Goal: Task Accomplishment & Management: Manage account settings

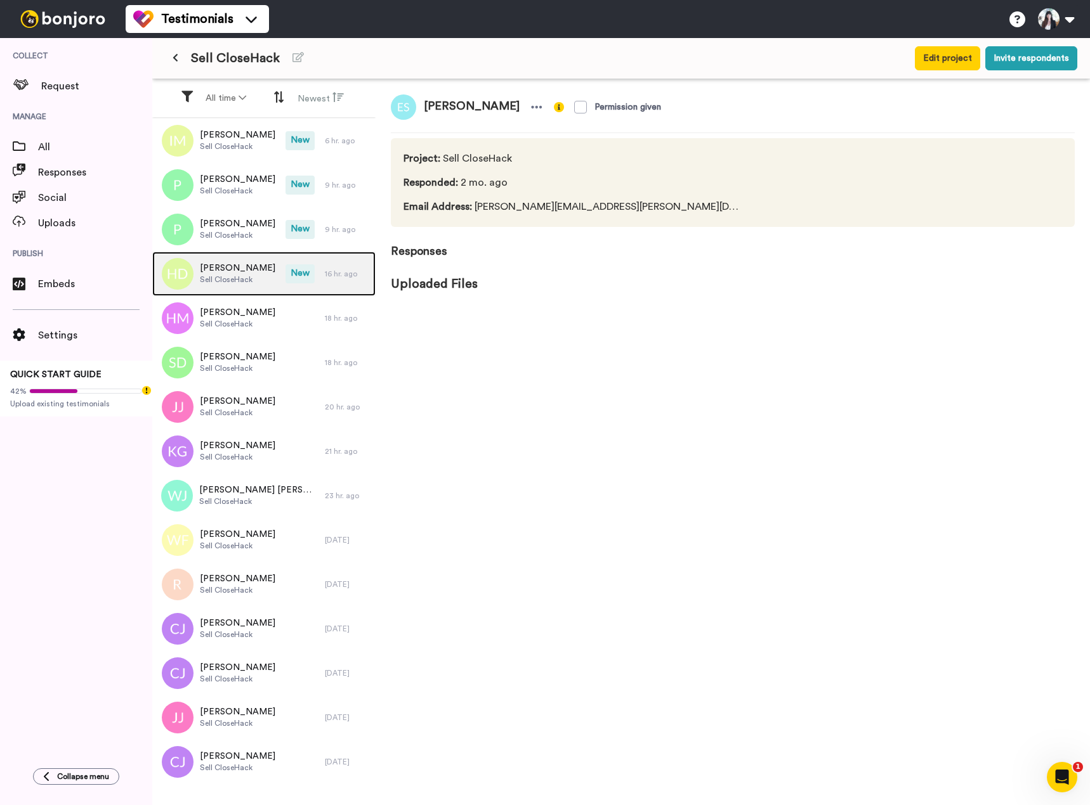
click at [280, 280] on div "[PERSON_NAME] Sell CloseHack" at bounding box center [218, 274] width 133 height 44
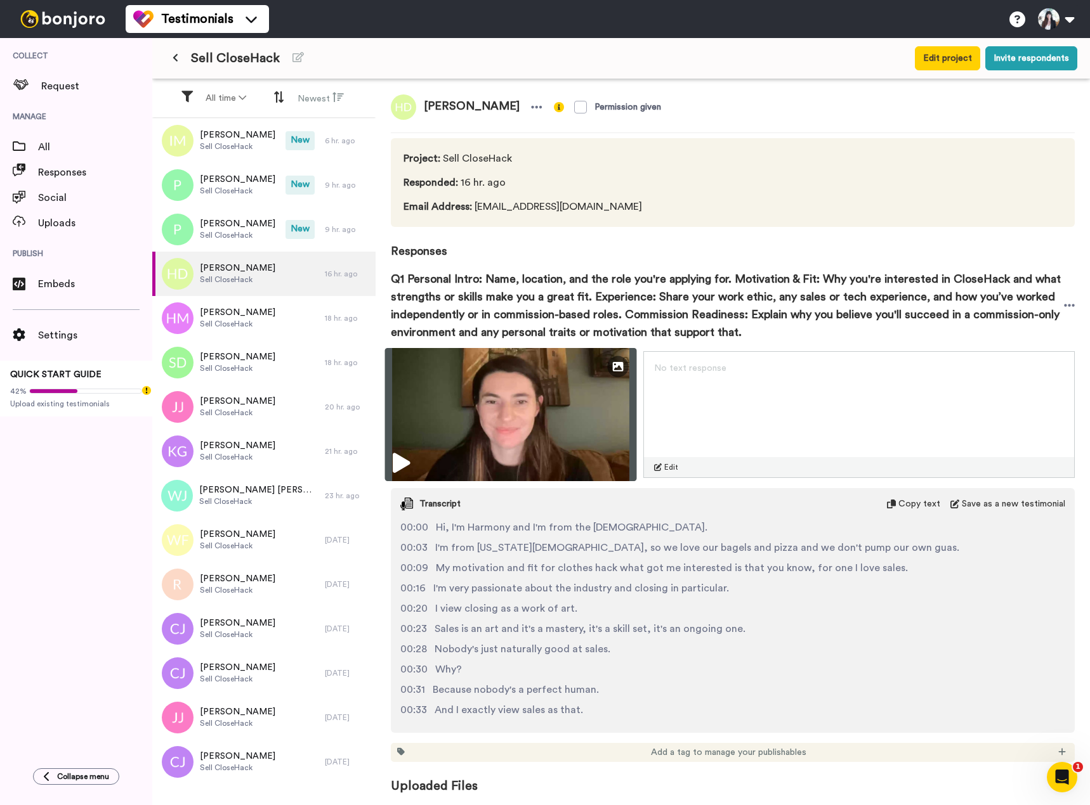
click at [397, 453] on icon at bounding box center [401, 463] width 17 height 20
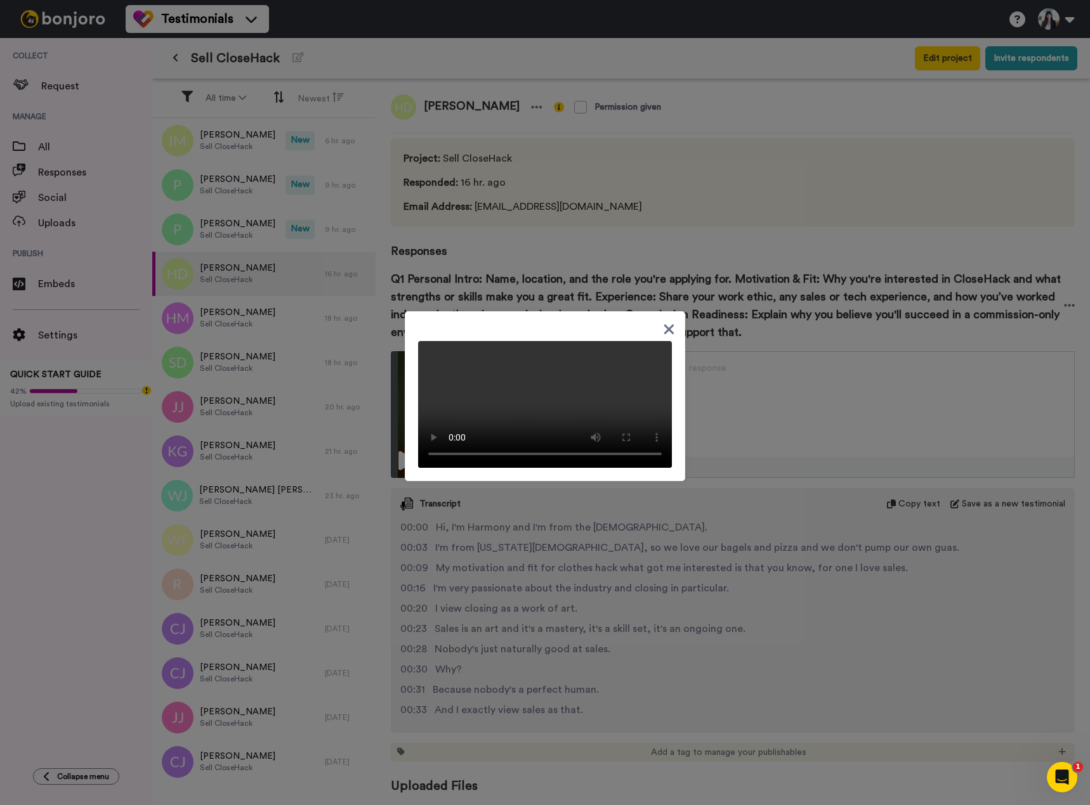
click at [666, 322] on icon at bounding box center [669, 330] width 12 height 16
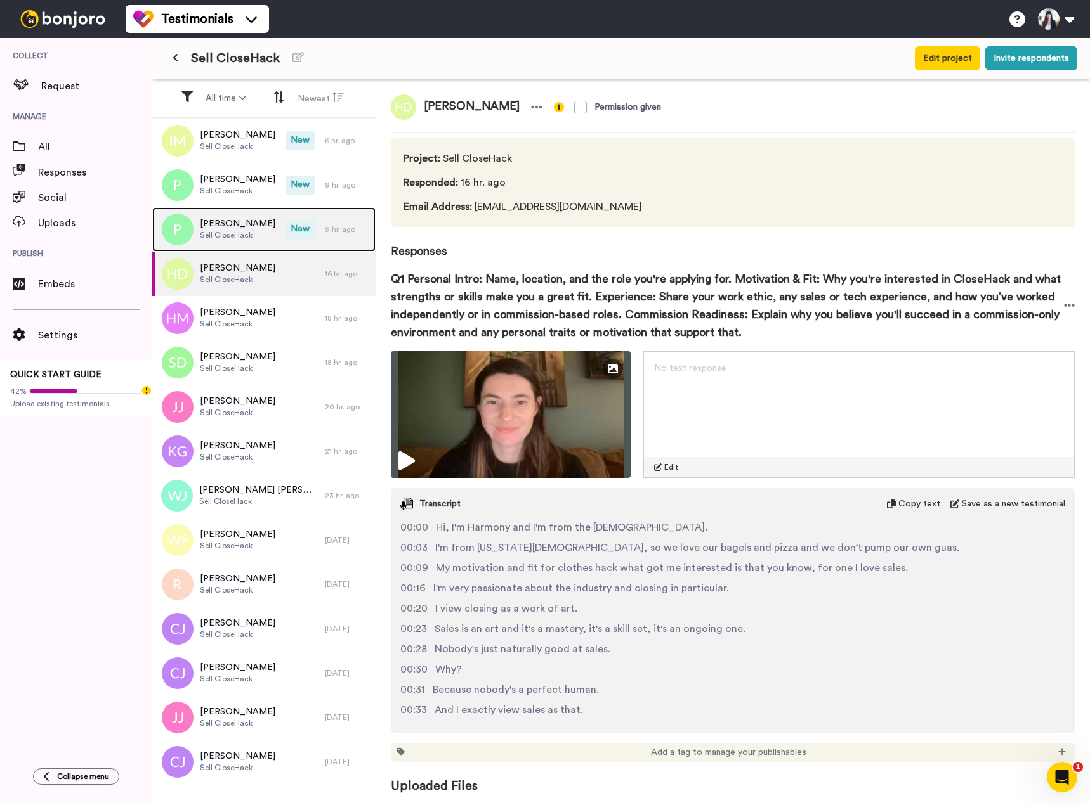
click at [249, 231] on span "Sell CloseHack" at bounding box center [237, 235] width 75 height 10
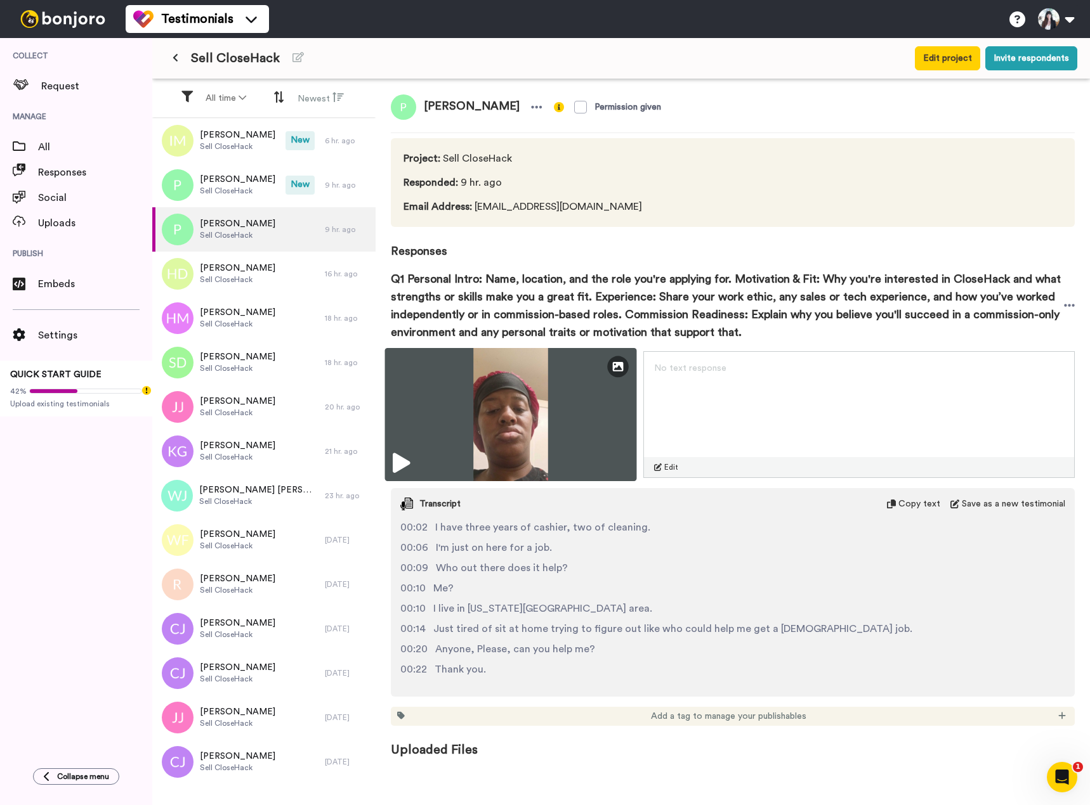
click at [396, 469] on div "Edit Thumbnail" at bounding box center [511, 414] width 252 height 133
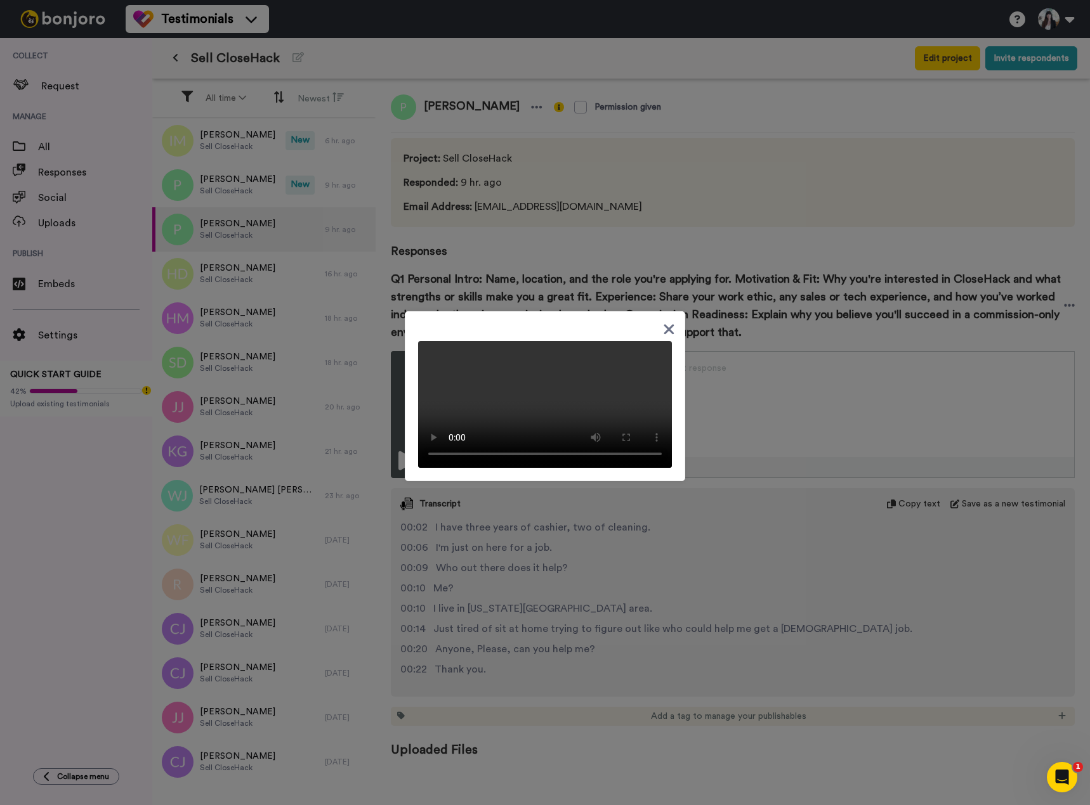
click at [668, 325] on icon at bounding box center [669, 330] width 10 height 10
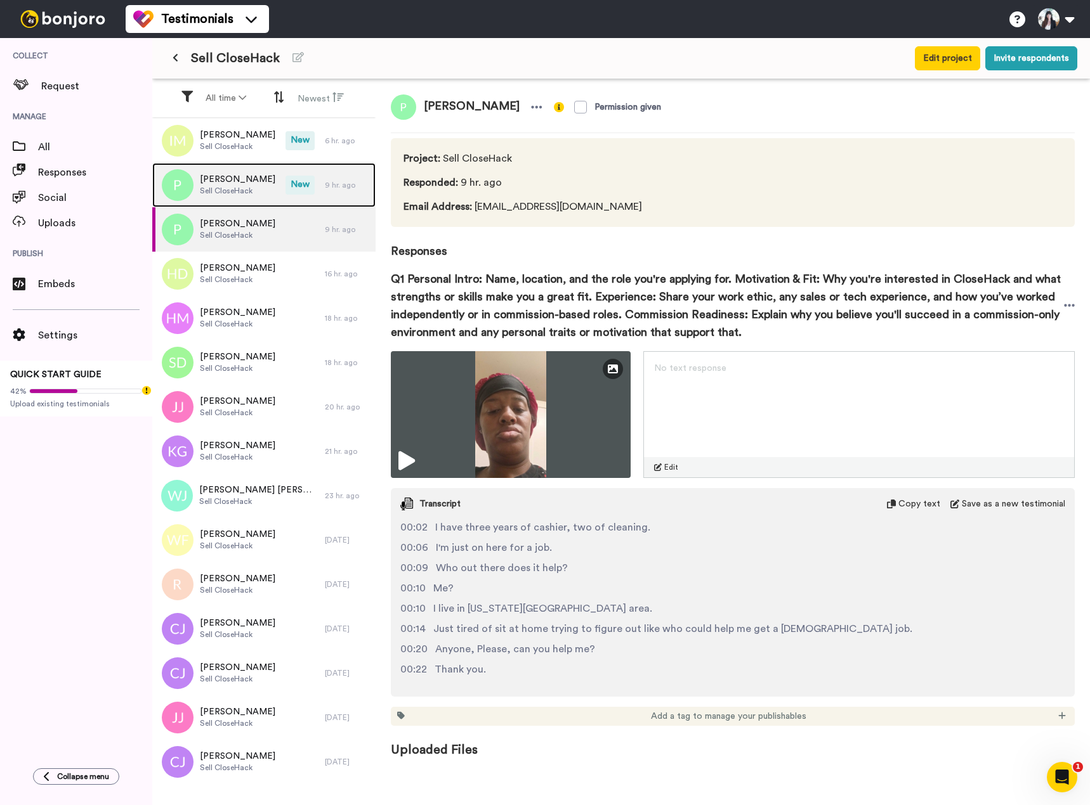
click at [280, 195] on div "[PERSON_NAME] CloseHack" at bounding box center [218, 185] width 133 height 44
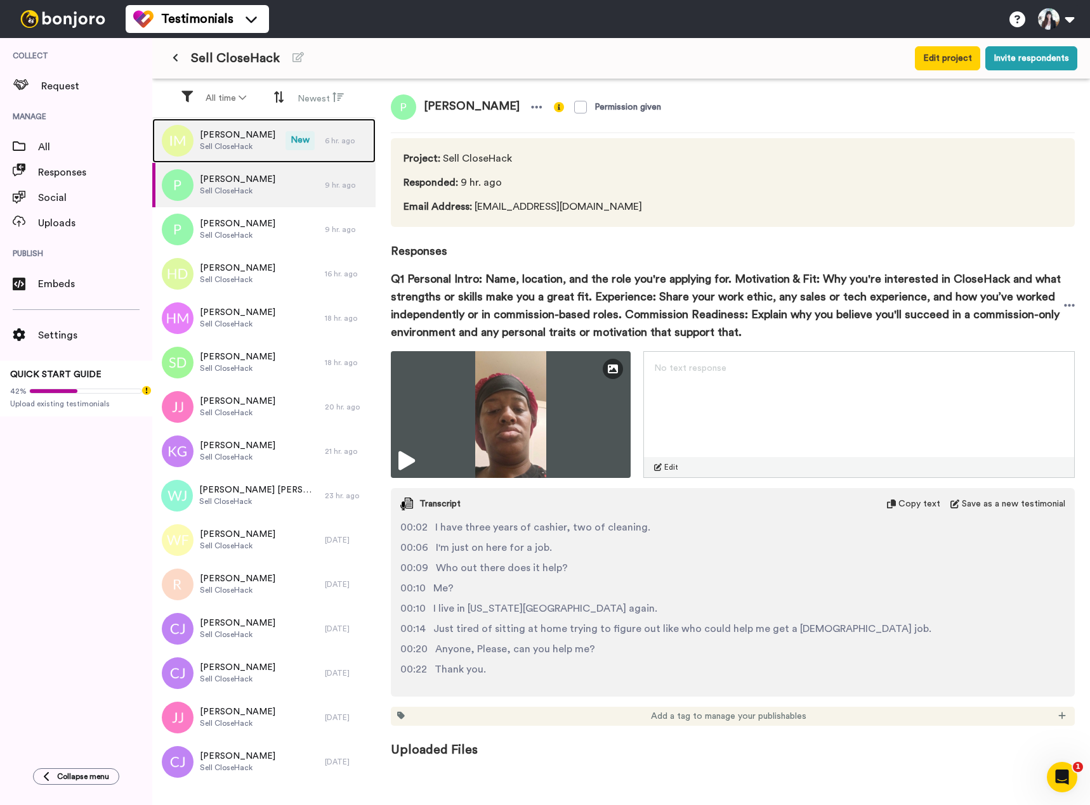
click at [209, 138] on span "[PERSON_NAME]" at bounding box center [237, 135] width 75 height 13
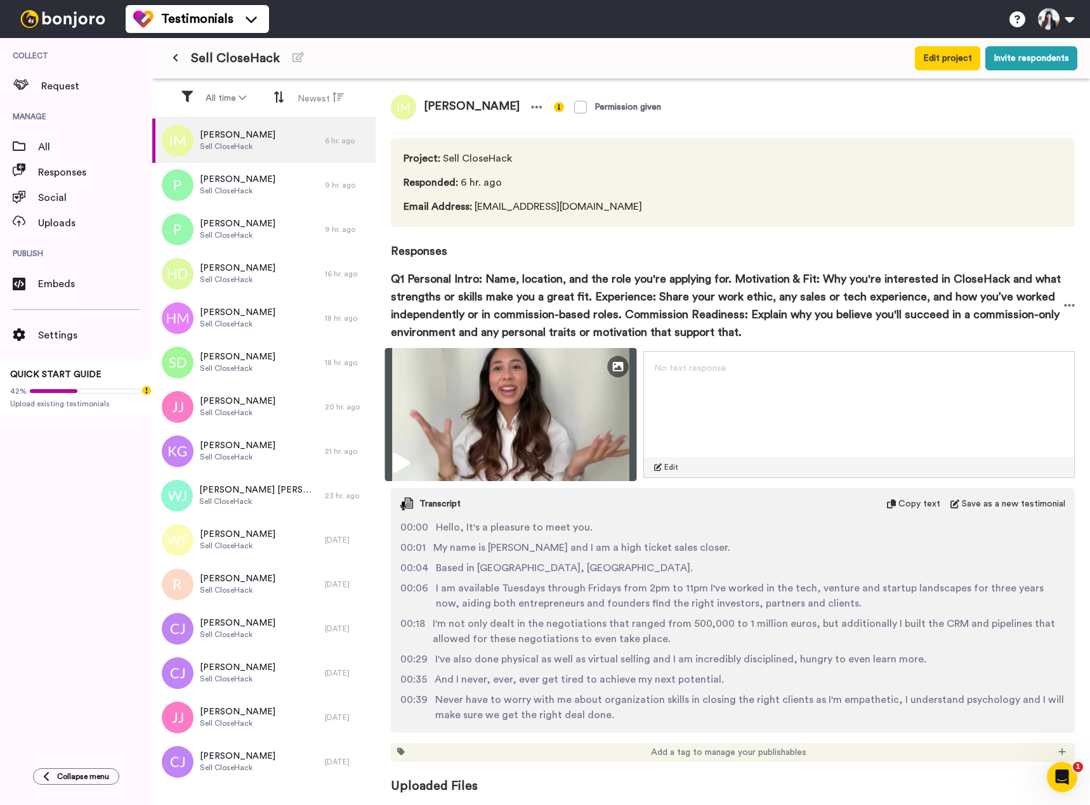
click at [390, 467] on img at bounding box center [511, 414] width 252 height 133
